Goal: Use online tool/utility: Use online tool/utility

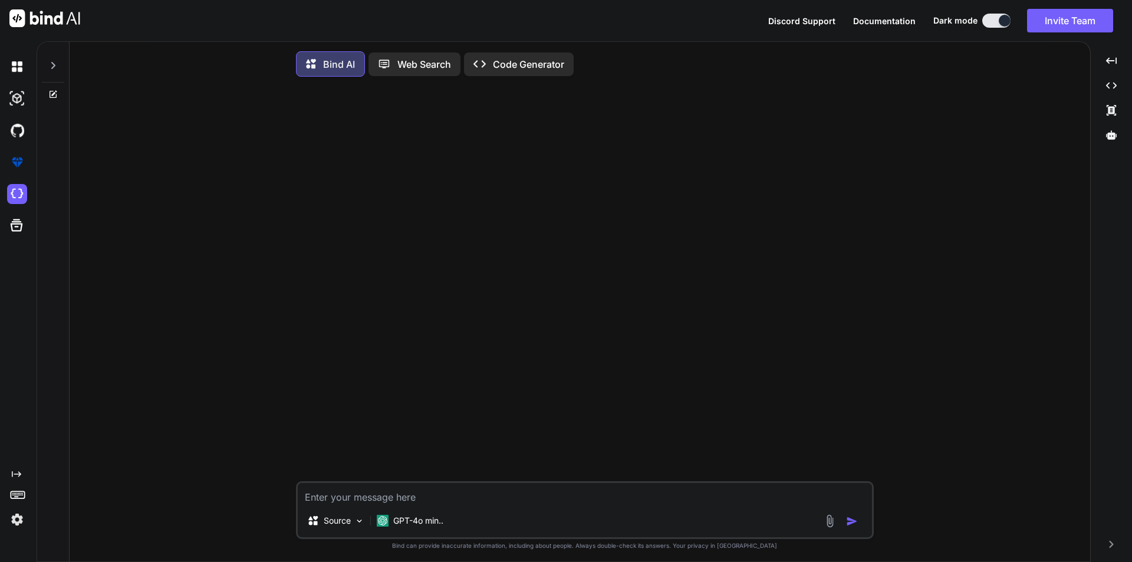
click at [382, 498] on textarea at bounding box center [585, 493] width 574 height 21
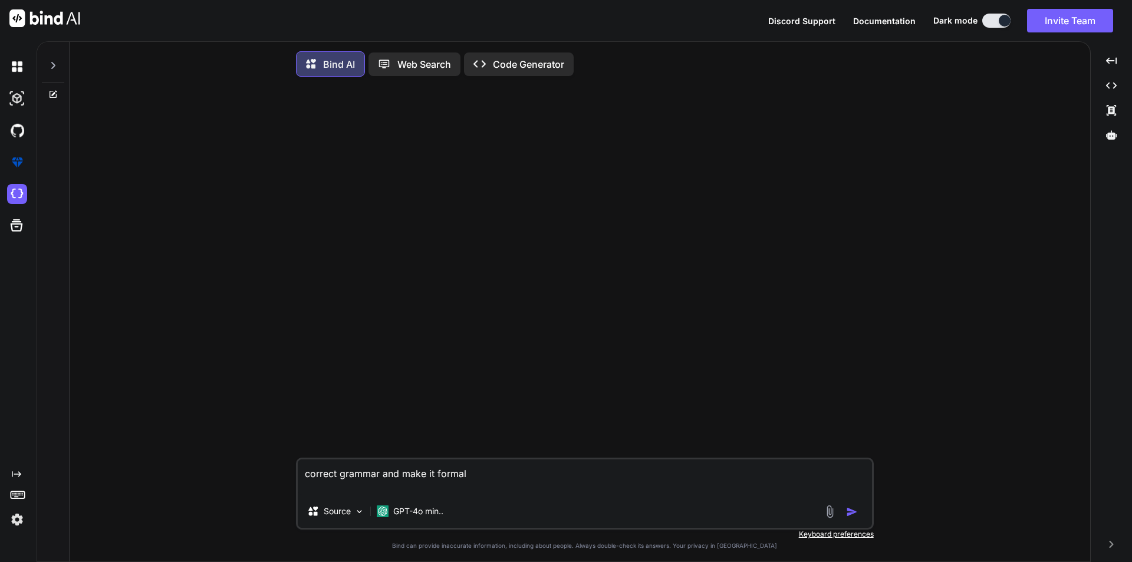
paste textarea "we have done modification in contact information section and we have added cont…"
type textarea "correct grammar and make it formal we have done modification in contact informa…"
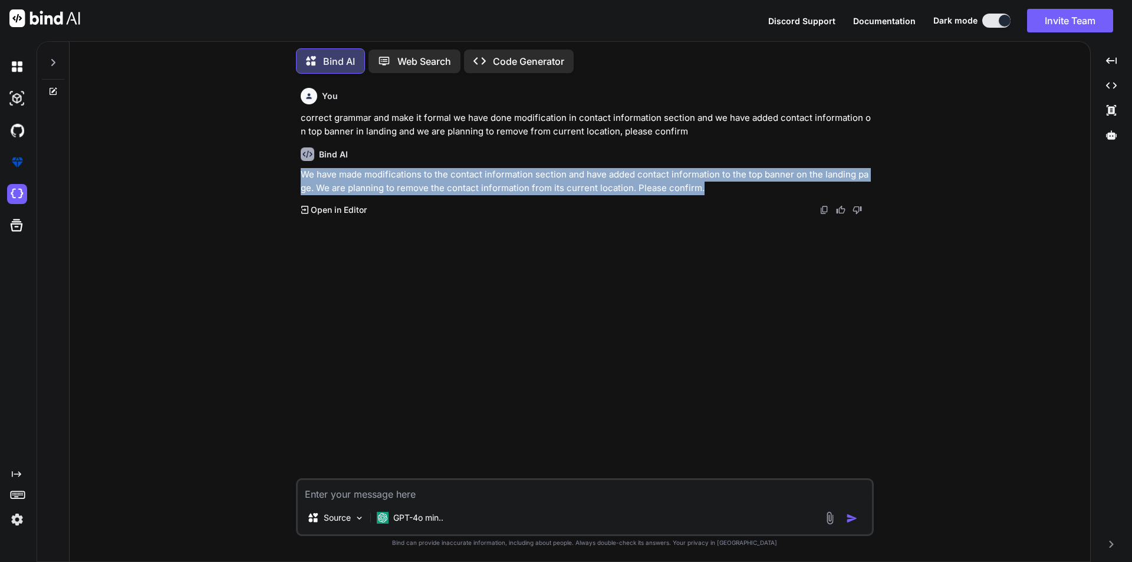
drag, startPoint x: 701, startPoint y: 189, endPoint x: 300, endPoint y: 179, distance: 400.5
click at [301, 179] on p "We have made modifications to the contact information section and have added co…" at bounding box center [586, 181] width 571 height 27
copy p "We have made modifications to the contact information section and have added co…"
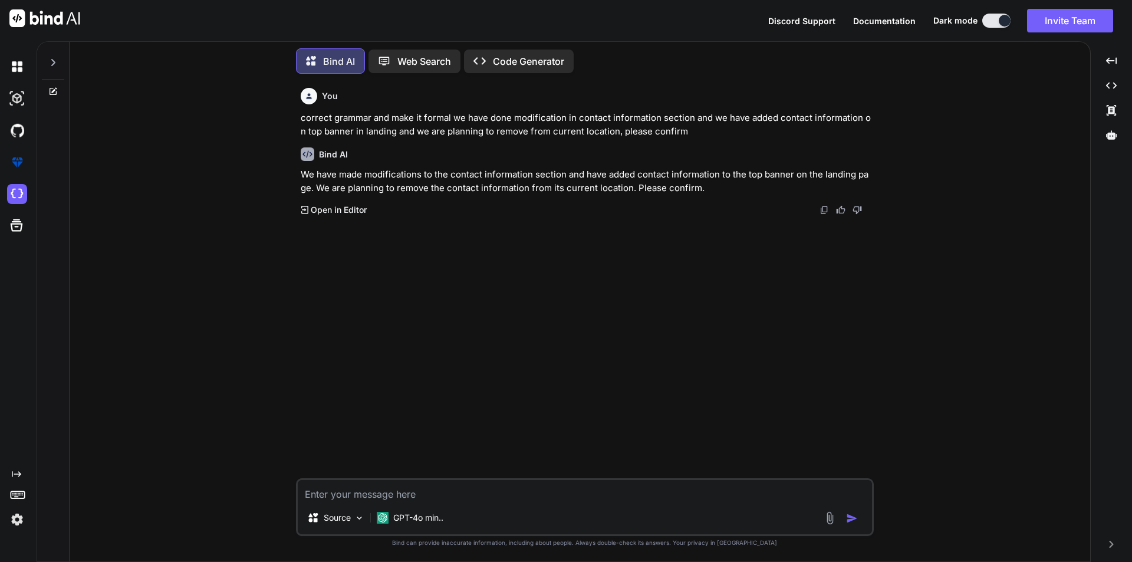
click at [425, 494] on textarea at bounding box center [585, 490] width 574 height 21
paste textarea "We have made the necessary text and logical changes and deployed them to the st…"
type textarea "We have made the necessary text and logical changes and deployed them to the st…"
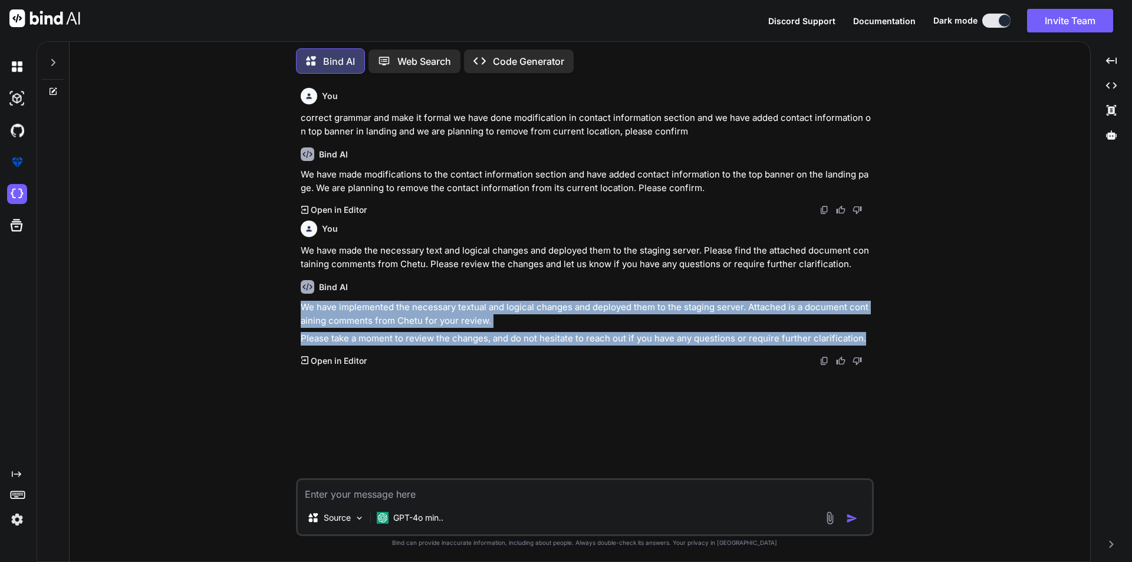
drag, startPoint x: 869, startPoint y: 337, endPoint x: 297, endPoint y: 309, distance: 572.7
click at [297, 309] on div "You correct grammar and make it formal we have done modification in contact inf…" at bounding box center [585, 322] width 578 height 478
copy div "We have implemented the necessary textual and logical changes and deployed them…"
